Goal: Task Accomplishment & Management: Use online tool/utility

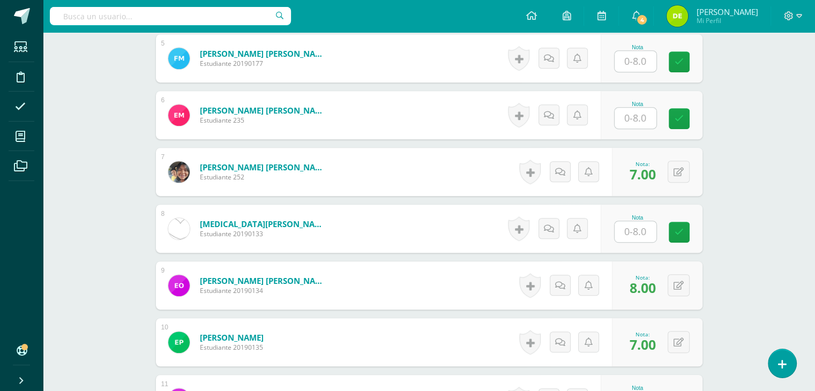
scroll to position [600, 0]
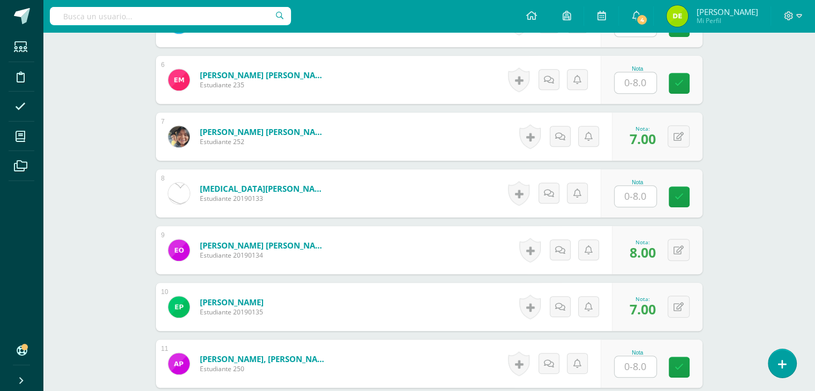
click at [648, 361] on input "text" at bounding box center [635, 366] width 42 height 21
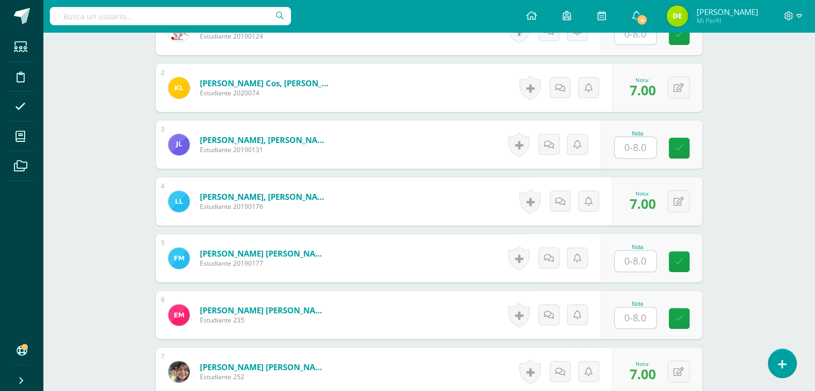
scroll to position [225, 0]
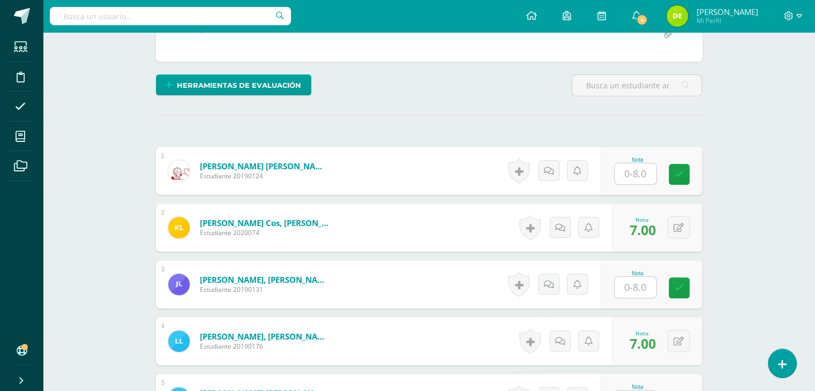
type input "7"
click at [642, 283] on input "text" at bounding box center [635, 287] width 42 height 21
type input "7"
click at [692, 281] on link at bounding box center [685, 287] width 21 height 21
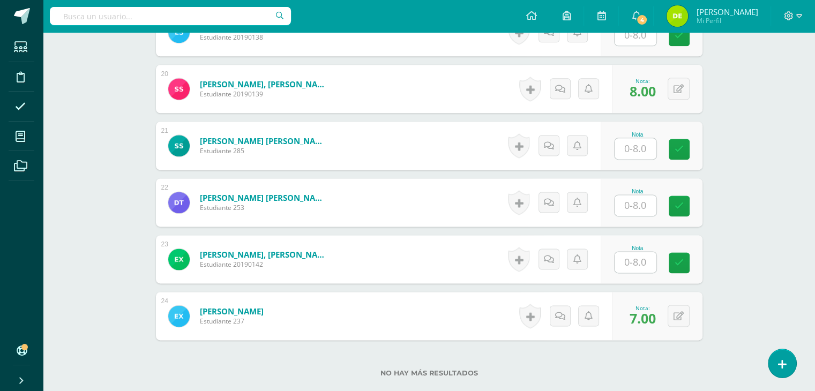
scroll to position [1457, 0]
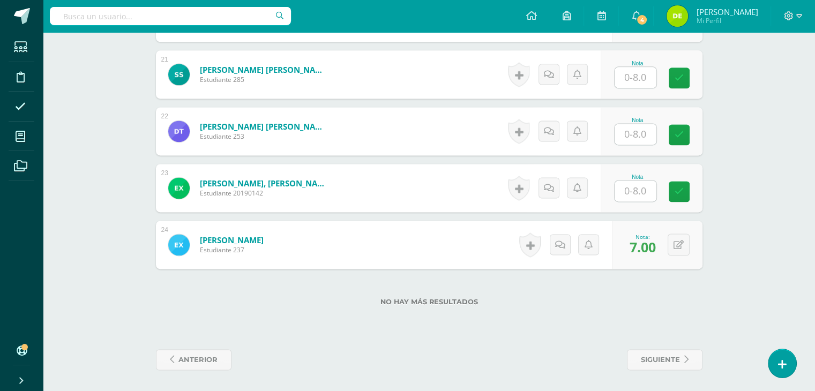
click at [643, 191] on input "text" at bounding box center [635, 190] width 42 height 21
type input "7"
click at [688, 189] on icon at bounding box center [686, 191] width 10 height 9
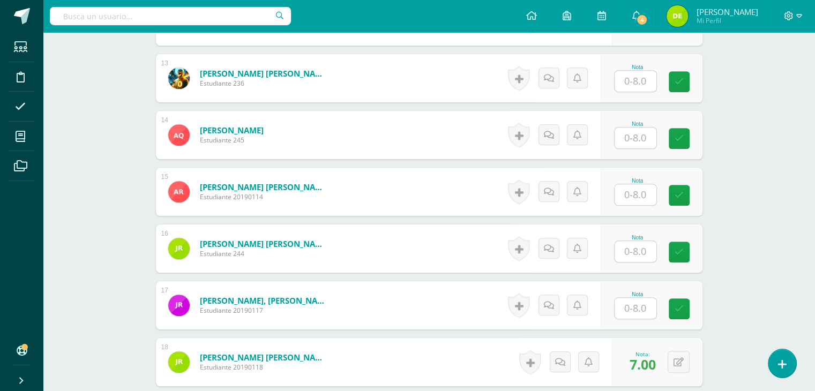
scroll to position [1082, 0]
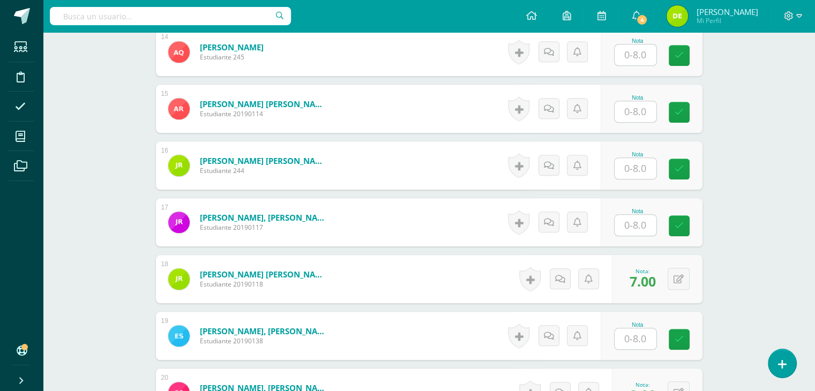
click at [641, 170] on input "text" at bounding box center [635, 168] width 42 height 21
type input "7"
